Goal: Task Accomplishment & Management: Complete application form

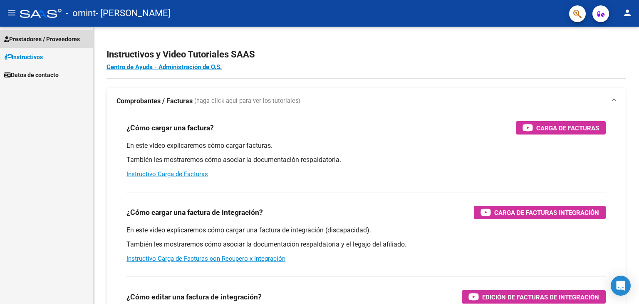
click at [50, 40] on span "Prestadores / Proveedores" at bounding box center [42, 39] width 76 height 9
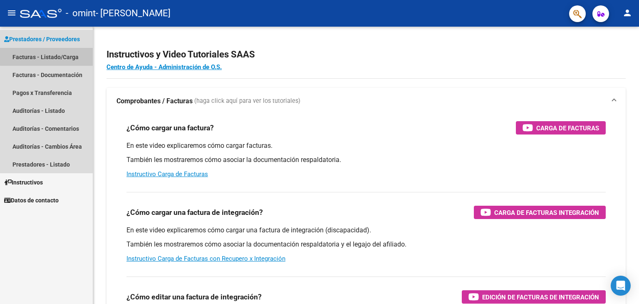
click at [51, 56] on link "Facturas - Listado/Carga" at bounding box center [46, 57] width 93 height 18
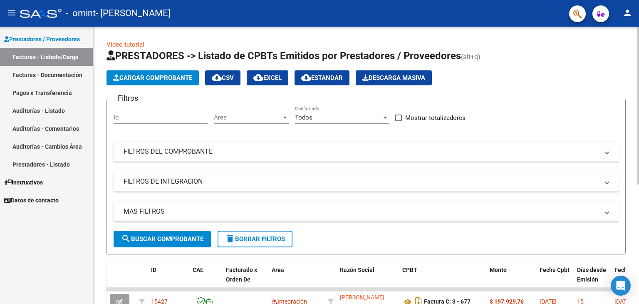
scroll to position [210, 0]
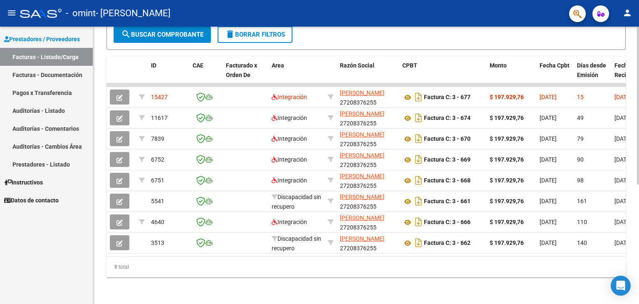
click at [638, 275] on div at bounding box center [638, 165] width 2 height 277
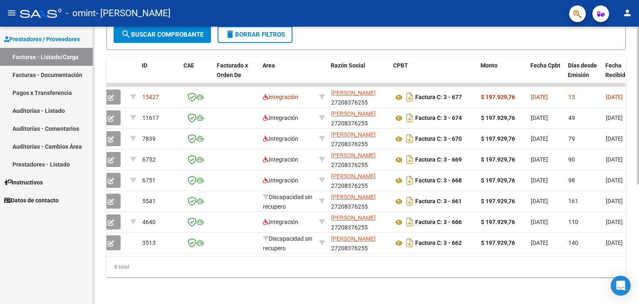
scroll to position [0, 0]
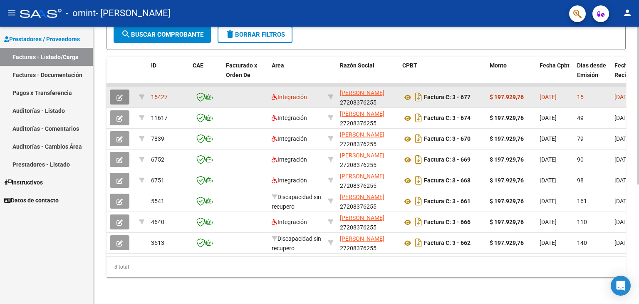
click at [116, 94] on icon "button" at bounding box center [119, 97] width 6 height 6
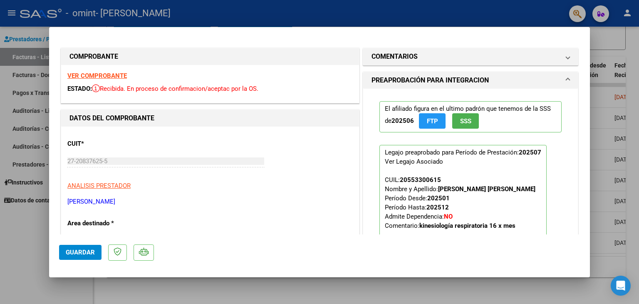
click at [566, 78] on span at bounding box center [567, 80] width 3 height 10
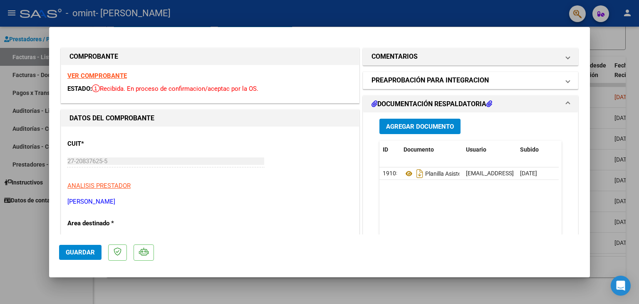
click at [566, 78] on span at bounding box center [567, 80] width 3 height 10
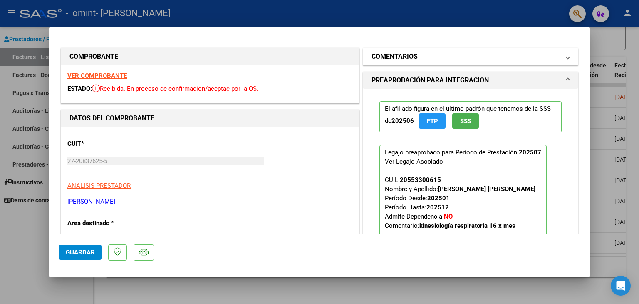
click at [566, 57] on span at bounding box center [567, 57] width 3 height 10
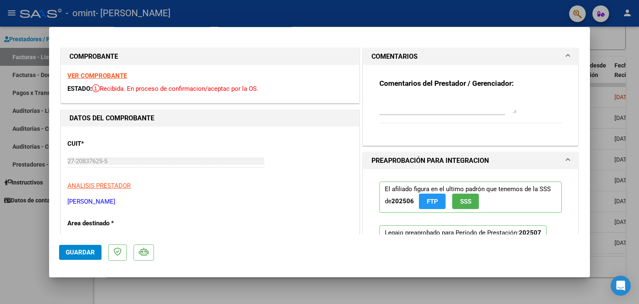
click at [566, 57] on span at bounding box center [567, 57] width 3 height 10
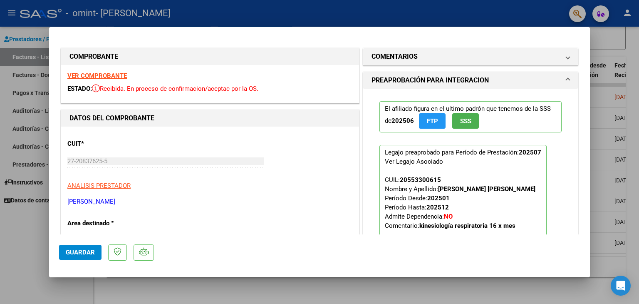
click at [566, 79] on span at bounding box center [567, 80] width 3 height 10
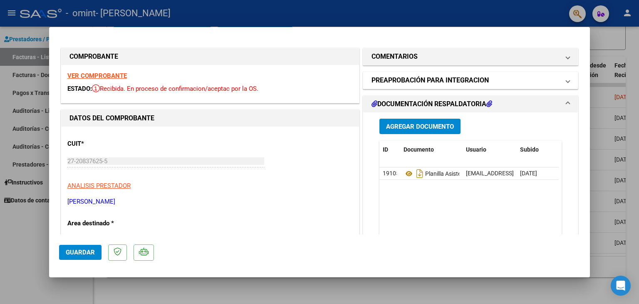
click at [566, 79] on span at bounding box center [567, 80] width 3 height 10
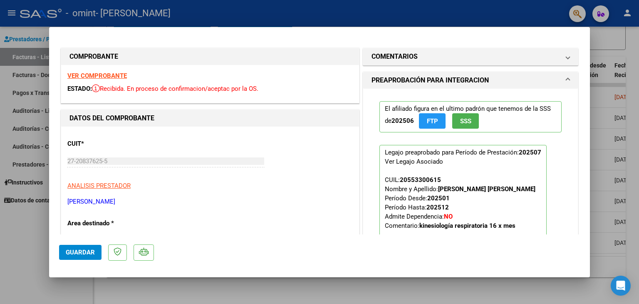
click at [598, 91] on div at bounding box center [319, 152] width 639 height 304
type input "$ 0,00"
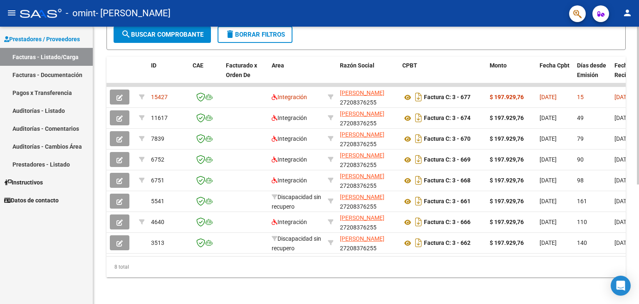
click at [633, 53] on div "Video tutorial PRESTADORES -> Listado de CPBTs Emitidos por Prestadores / Prove…" at bounding box center [366, 62] width 546 height 481
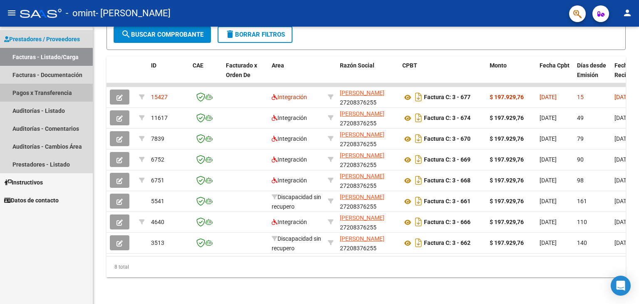
click at [66, 94] on link "Pagos x Transferencia" at bounding box center [46, 93] width 93 height 18
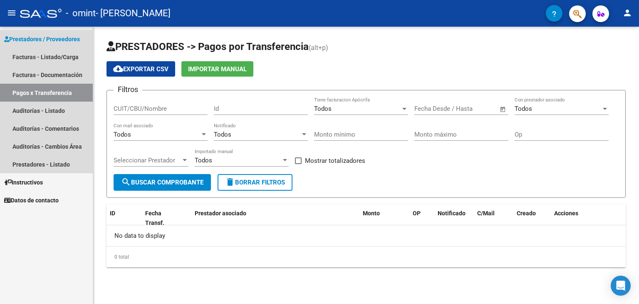
click at [55, 39] on span "Prestadores / Proveedores" at bounding box center [42, 39] width 76 height 9
